Goal: Task Accomplishment & Management: Complete application form

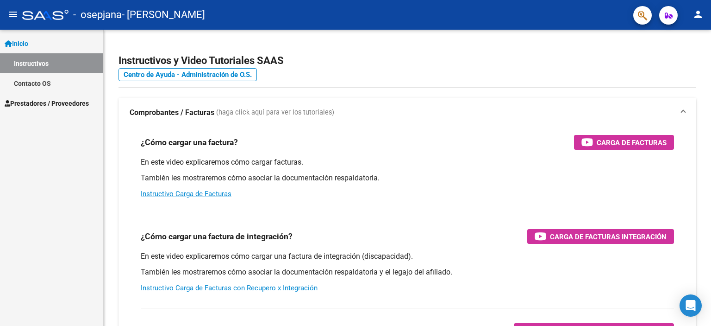
click at [70, 104] on span "Prestadores / Proveedores" at bounding box center [47, 103] width 84 height 10
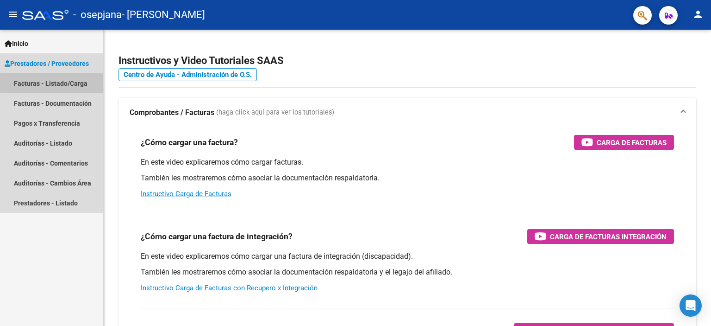
click at [76, 83] on link "Facturas - Listado/Carga" at bounding box center [51, 83] width 103 height 20
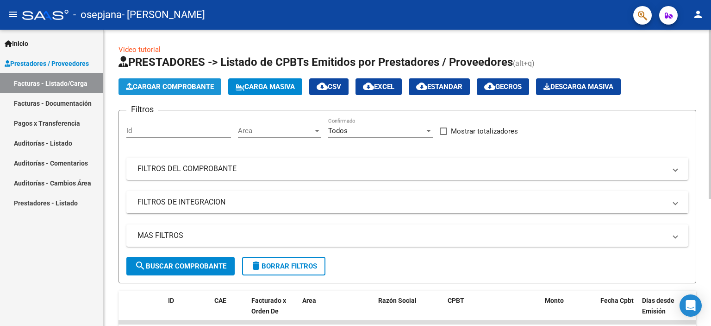
click at [182, 87] on span "Cargar Comprobante" at bounding box center [170, 86] width 88 height 8
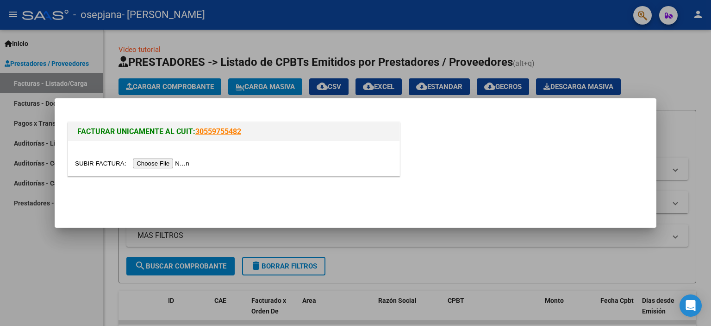
click at [157, 166] on input "file" at bounding box center [133, 163] width 117 height 10
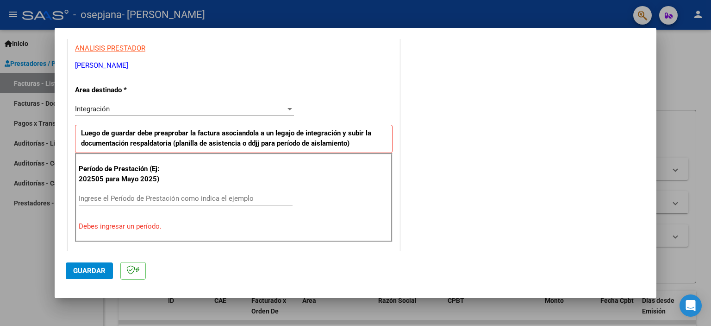
scroll to position [198, 0]
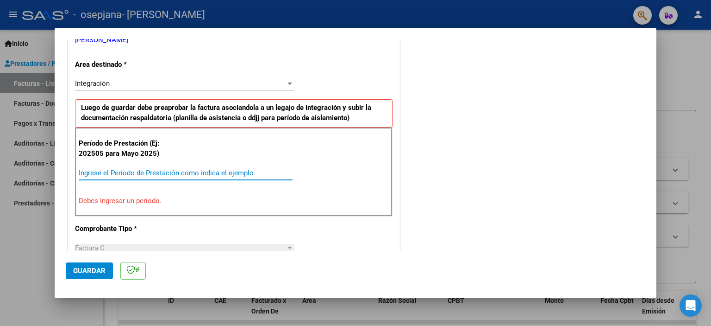
click at [136, 172] on input "Ingrese el Período de Prestación como indica el ejemplo" at bounding box center [186, 173] width 214 height 8
type input "2025"
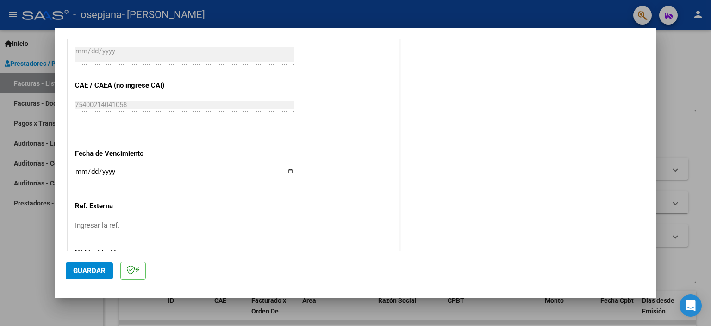
scroll to position [569, 0]
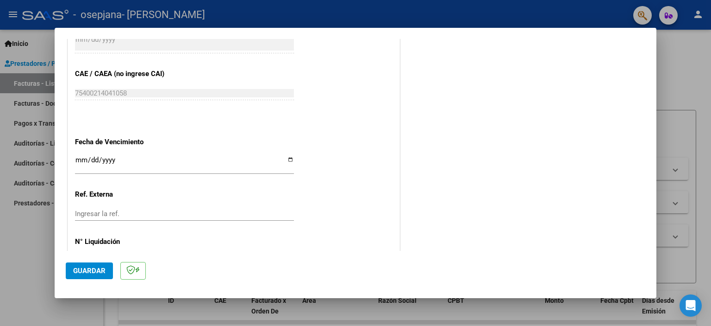
type input "202509"
click at [287, 160] on input "Ingresar la fecha" at bounding box center [184, 163] width 219 height 15
type input "[DATE]"
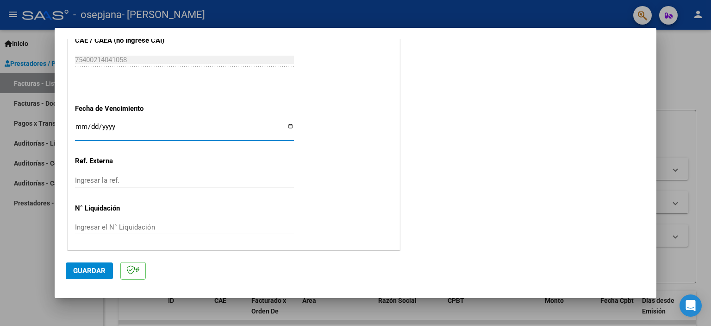
scroll to position [602, 0]
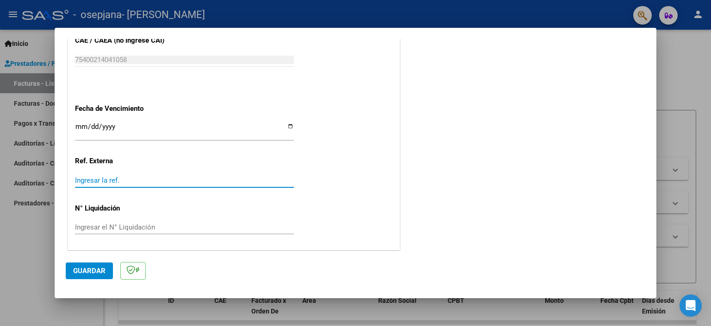
click at [124, 176] on input "Ingresar la ref." at bounding box center [184, 180] width 219 height 8
click at [93, 273] on span "Guardar" at bounding box center [89, 270] width 32 height 8
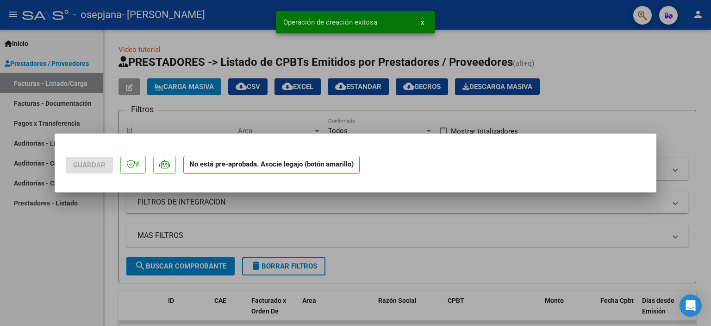
scroll to position [0, 0]
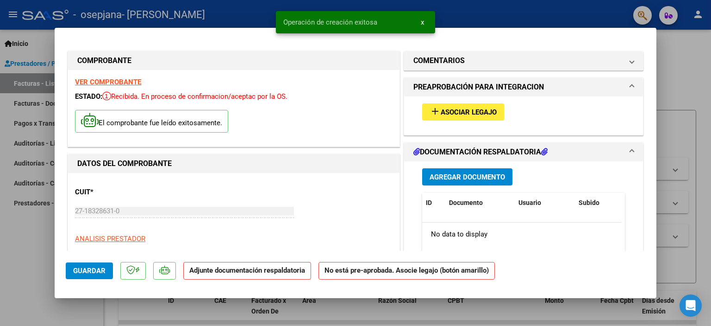
click at [465, 114] on span "Asociar Legajo" at bounding box center [469, 112] width 56 height 8
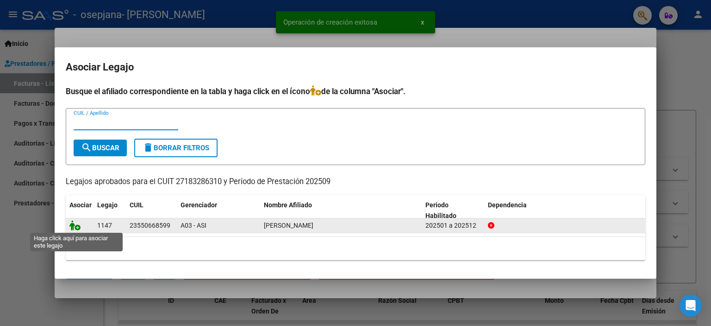
click at [78, 227] on icon at bounding box center [74, 225] width 11 height 10
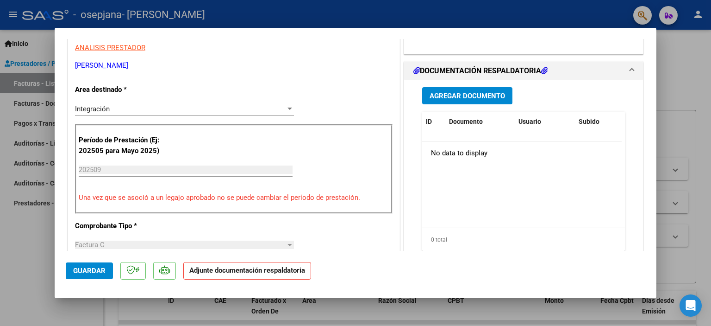
scroll to position [232, 0]
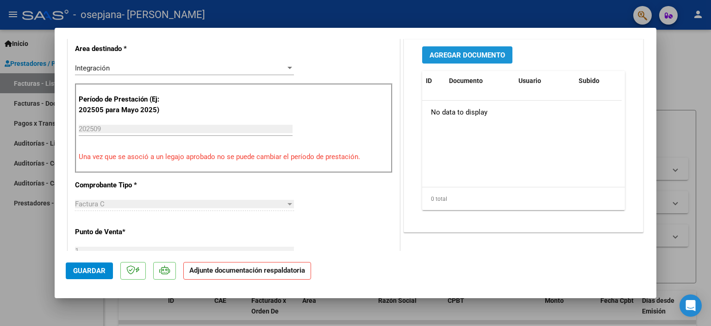
click at [468, 54] on span "Agregar Documento" at bounding box center [467, 55] width 75 height 8
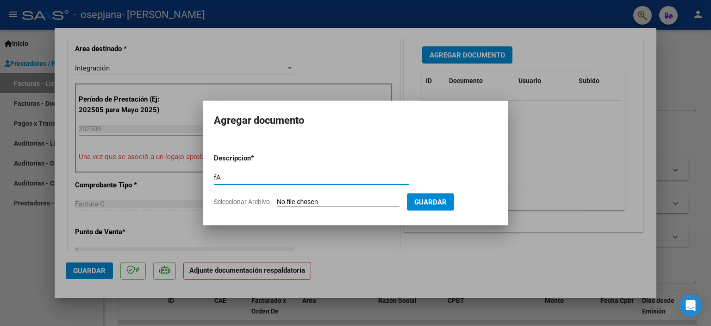
type input "f"
type input "factura"
click at [319, 198] on input "Seleccionar Archivo" at bounding box center [338, 202] width 123 height 9
type input "C:\fakepath\BAUTI 0925.pdf"
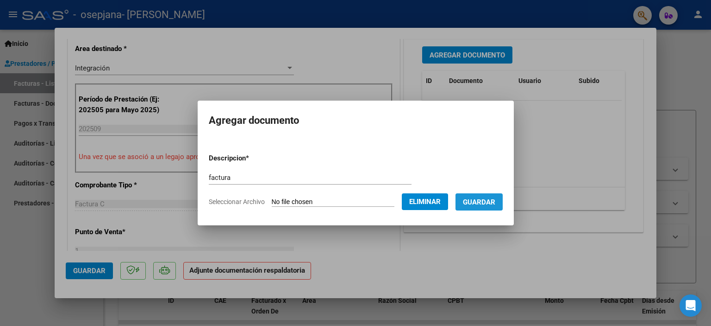
click at [483, 207] on button "Guardar" at bounding box center [479, 201] width 47 height 17
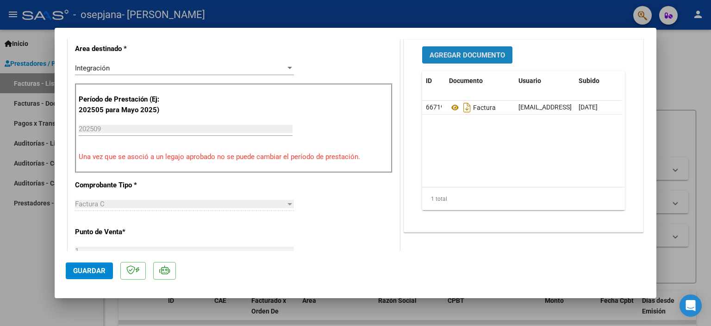
click at [454, 55] on span "Agregar Documento" at bounding box center [467, 55] width 75 height 8
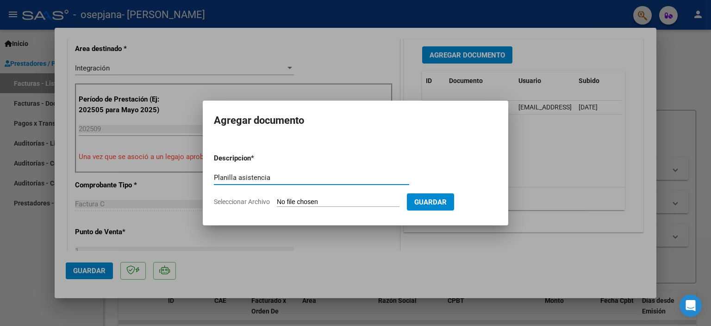
type input "Planilla asistencia"
click at [283, 203] on input "Seleccionar Archivo" at bounding box center [338, 202] width 123 height 9
type input "C:\fakepath\Bauti [DATE] (1).pdf"
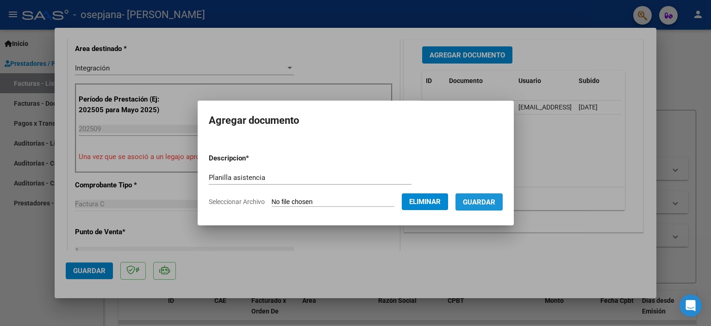
click at [487, 205] on span "Guardar" at bounding box center [479, 202] width 32 height 8
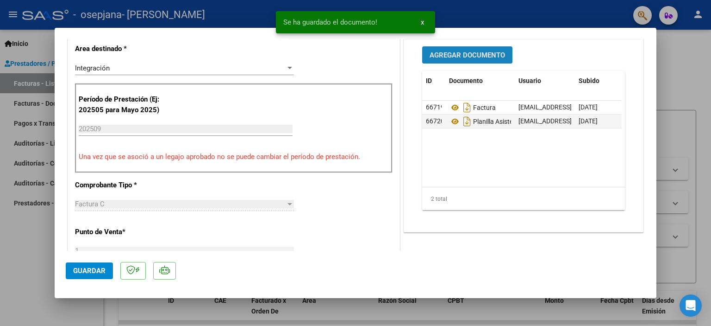
click at [477, 52] on span "Agregar Documento" at bounding box center [467, 55] width 75 height 8
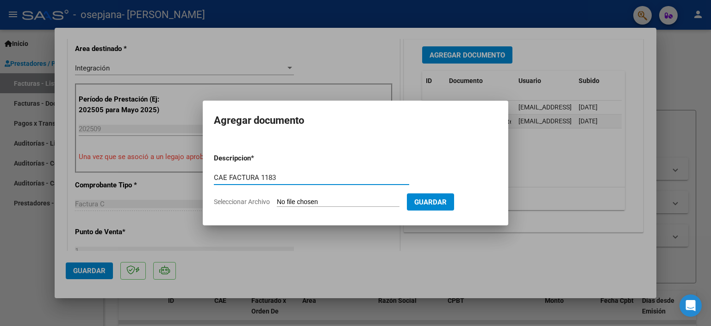
type input "CAE FACTURA 1183"
click at [343, 201] on input "Seleccionar Archivo" at bounding box center [338, 202] width 123 height 9
type input "C:\fakepath\CAE BAUTI 1183.pdf"
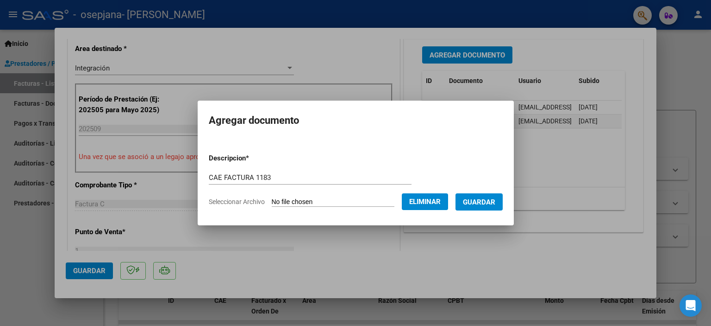
click at [489, 202] on span "Guardar" at bounding box center [479, 202] width 32 height 8
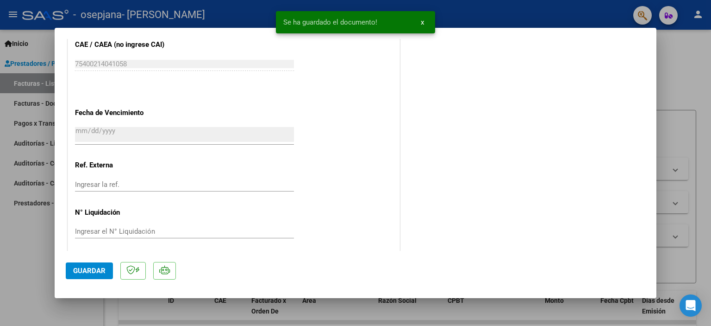
scroll to position [616, 0]
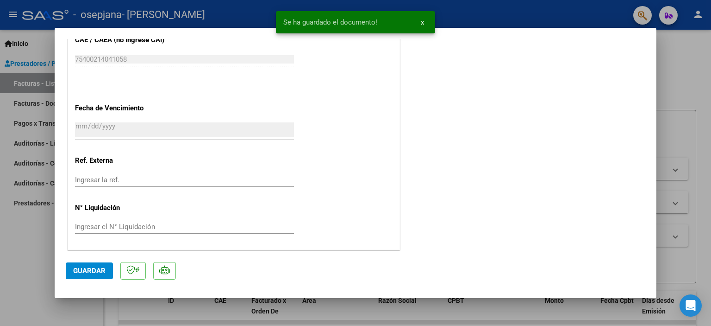
click at [88, 270] on span "Guardar" at bounding box center [89, 270] width 32 height 8
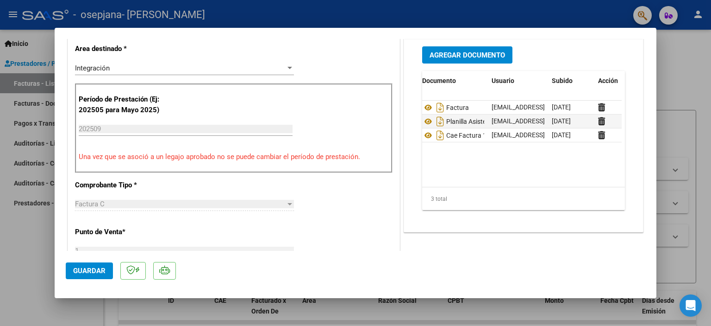
scroll to position [0, 0]
